Goal: Find specific page/section: Find specific page/section

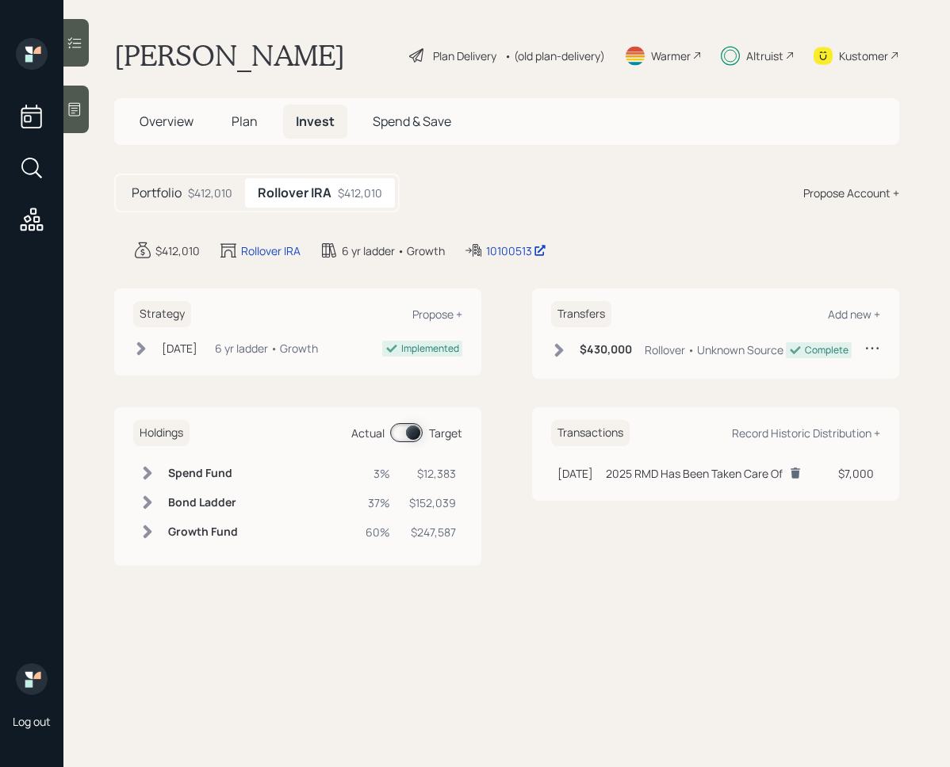
click at [506, 178] on div "Portfolio $412,010 Rollover IRA $412,010 Propose Account +" at bounding box center [506, 193] width 785 height 39
click at [563, 194] on div "Portfolio $412,010 Rollover IRA $412,010 Propose Account +" at bounding box center [506, 193] width 785 height 39
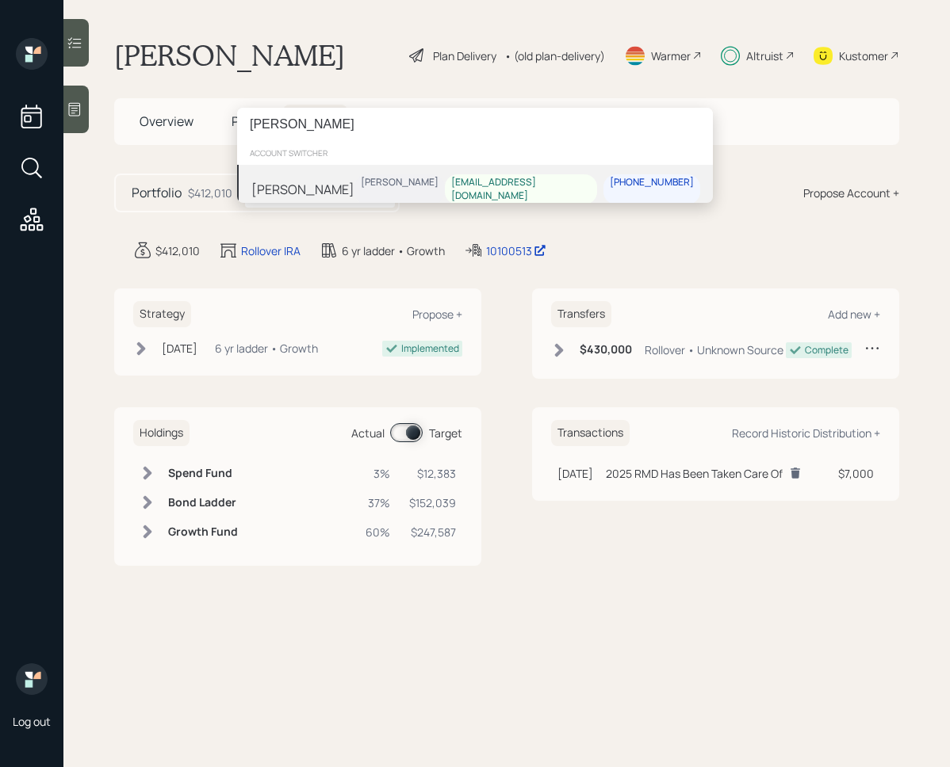
type input "[PERSON_NAME]"
click at [370, 185] on div "Patricia Sandoval James DiStasi pbevsand14@gmail.com 303-324-4128" at bounding box center [475, 189] width 476 height 49
